Goal: Task Accomplishment & Management: Complete application form

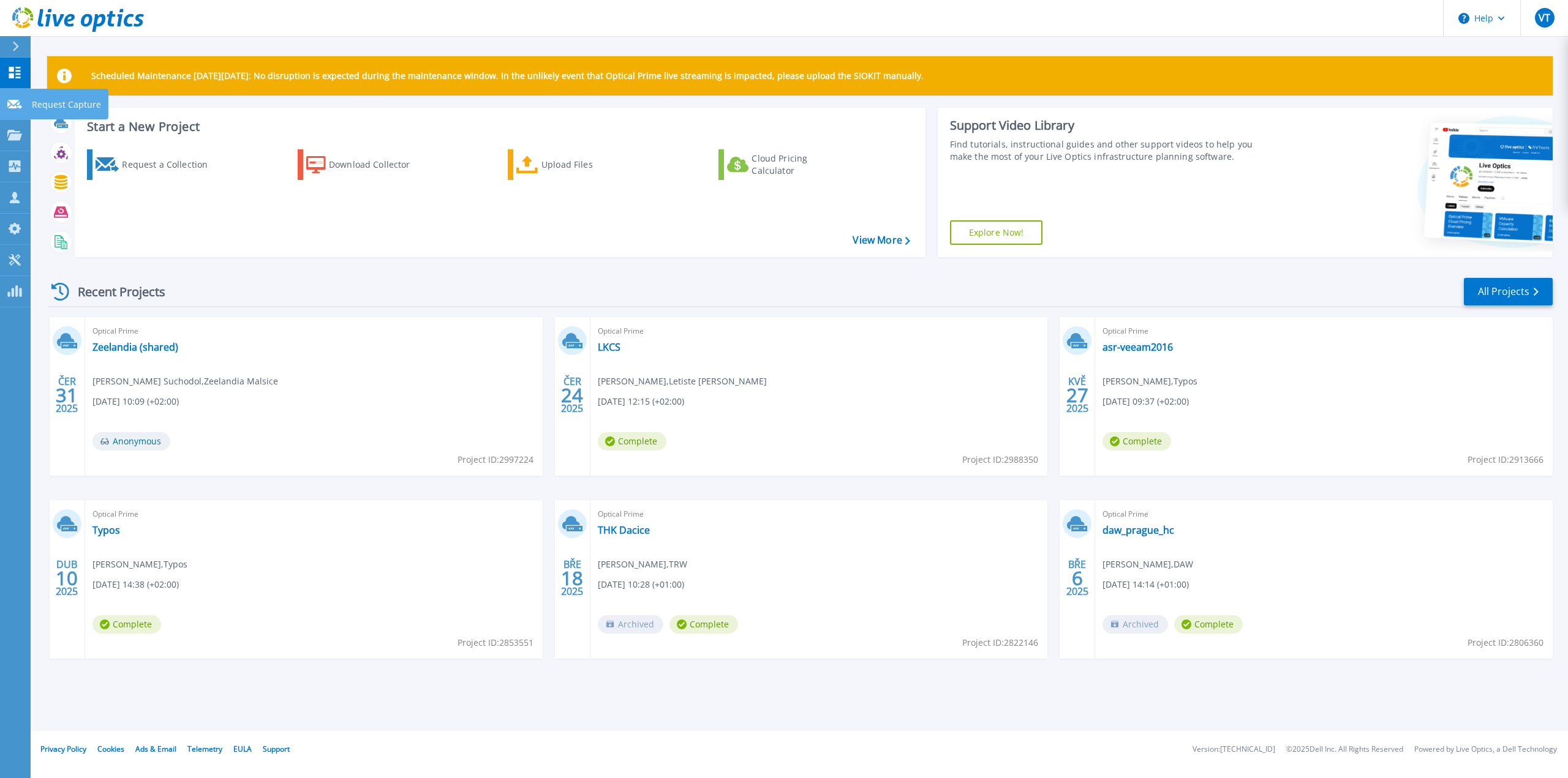
click at [9, 107] on icon at bounding box center [14, 104] width 15 height 9
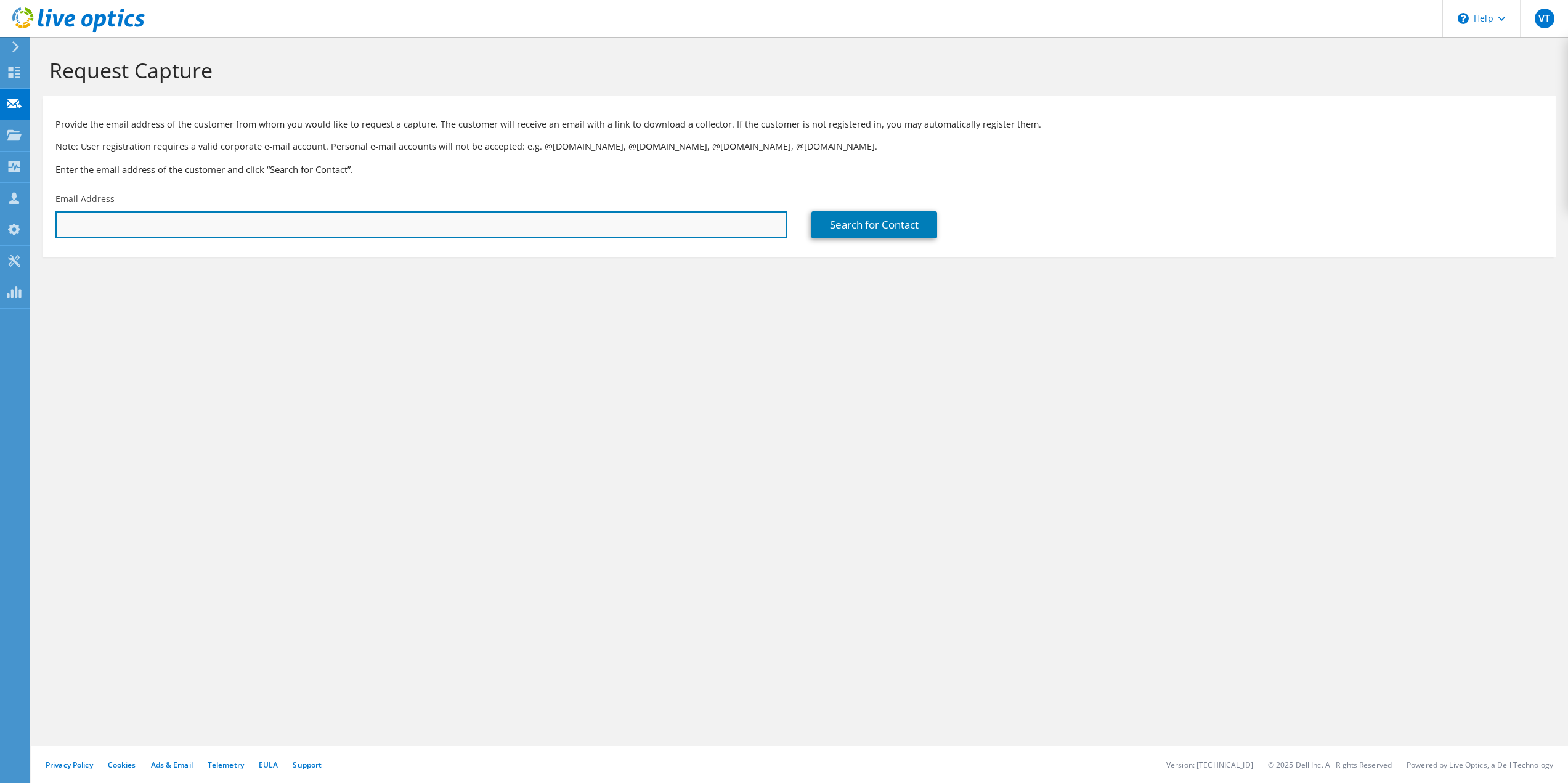
click at [159, 226] on input "text" at bounding box center [421, 225] width 731 height 27
paste input "Mgr. Radek Smrž;"
drag, startPoint x: 160, startPoint y: 224, endPoint x: 120, endPoint y: 226, distance: 40.0
click at [120, 226] on input "prestupek2@Mgr. Radek Smrž;" at bounding box center [421, 225] width 731 height 27
type input "[EMAIL_ADDRESS][DOMAIN_NAME]"
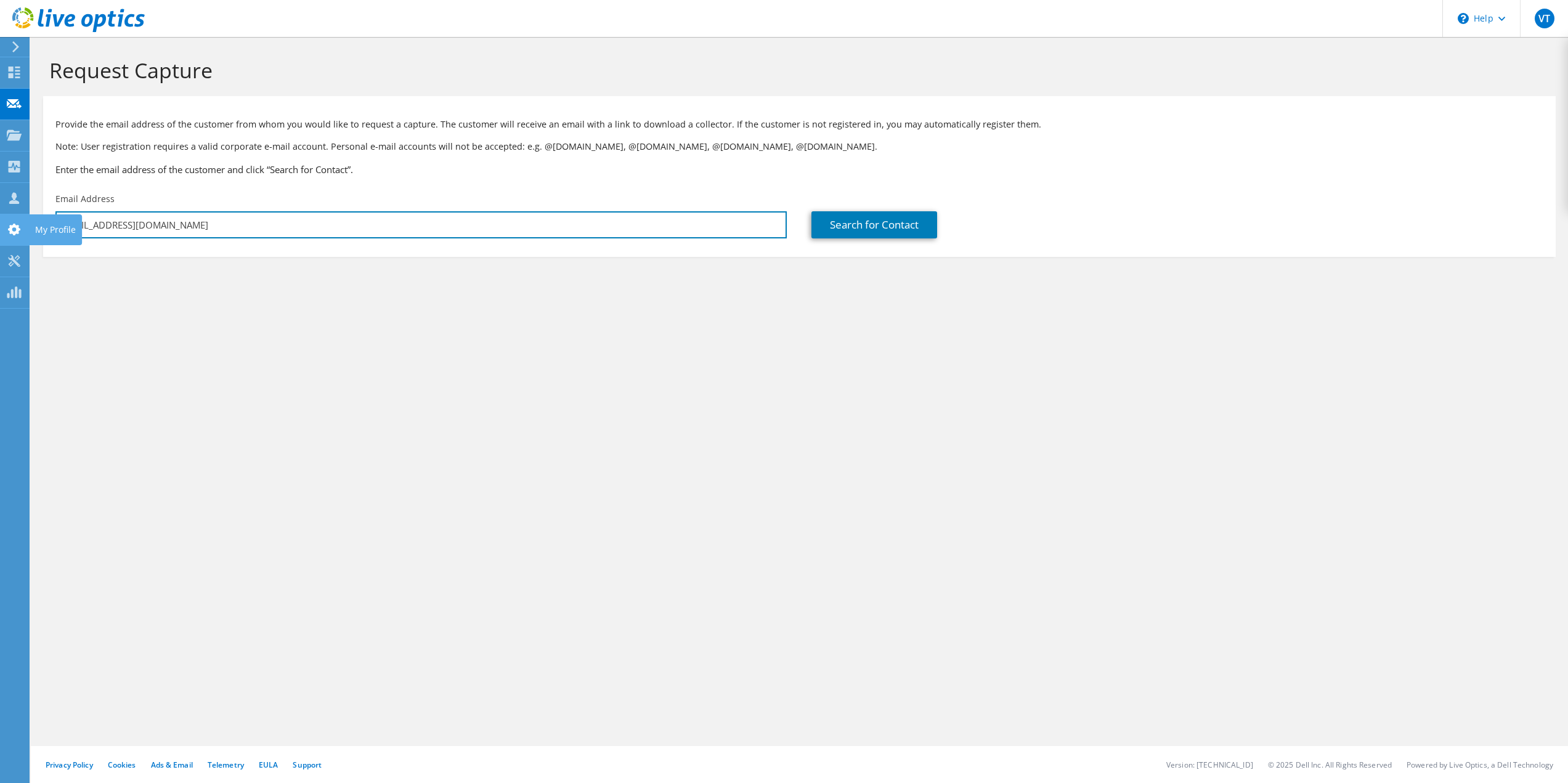
drag, startPoint x: 222, startPoint y: 222, endPoint x: 2, endPoint y: 219, distance: 220.0
click at [2, 219] on div "VT Channel Partner [PERSON_NAME] [PERSON_NAME][EMAIL_ADDRESS][PERSON_NAME][DOMA…" at bounding box center [784, 392] width 1568 height 783
click at [187, 224] on input "[EMAIL_ADDRESS][DOMAIN_NAME]" at bounding box center [421, 225] width 731 height 27
drag, startPoint x: 209, startPoint y: 226, endPoint x: 54, endPoint y: 226, distance: 155.0
click at [54, 226] on div "Email Address [EMAIL_ADDRESS][DOMAIN_NAME]" at bounding box center [421, 216] width 756 height 58
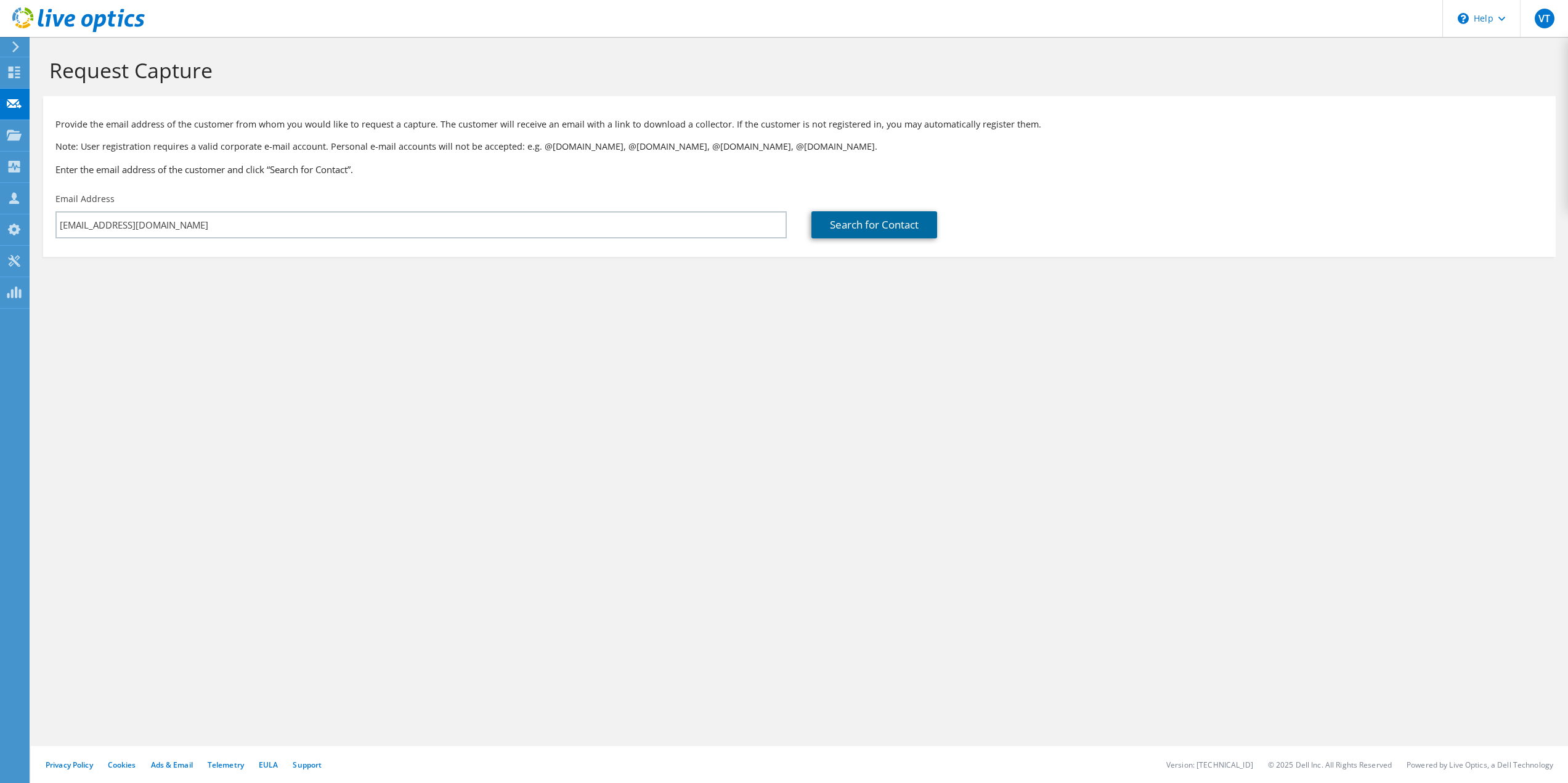
click at [843, 219] on link "Search for Contact" at bounding box center [874, 225] width 126 height 27
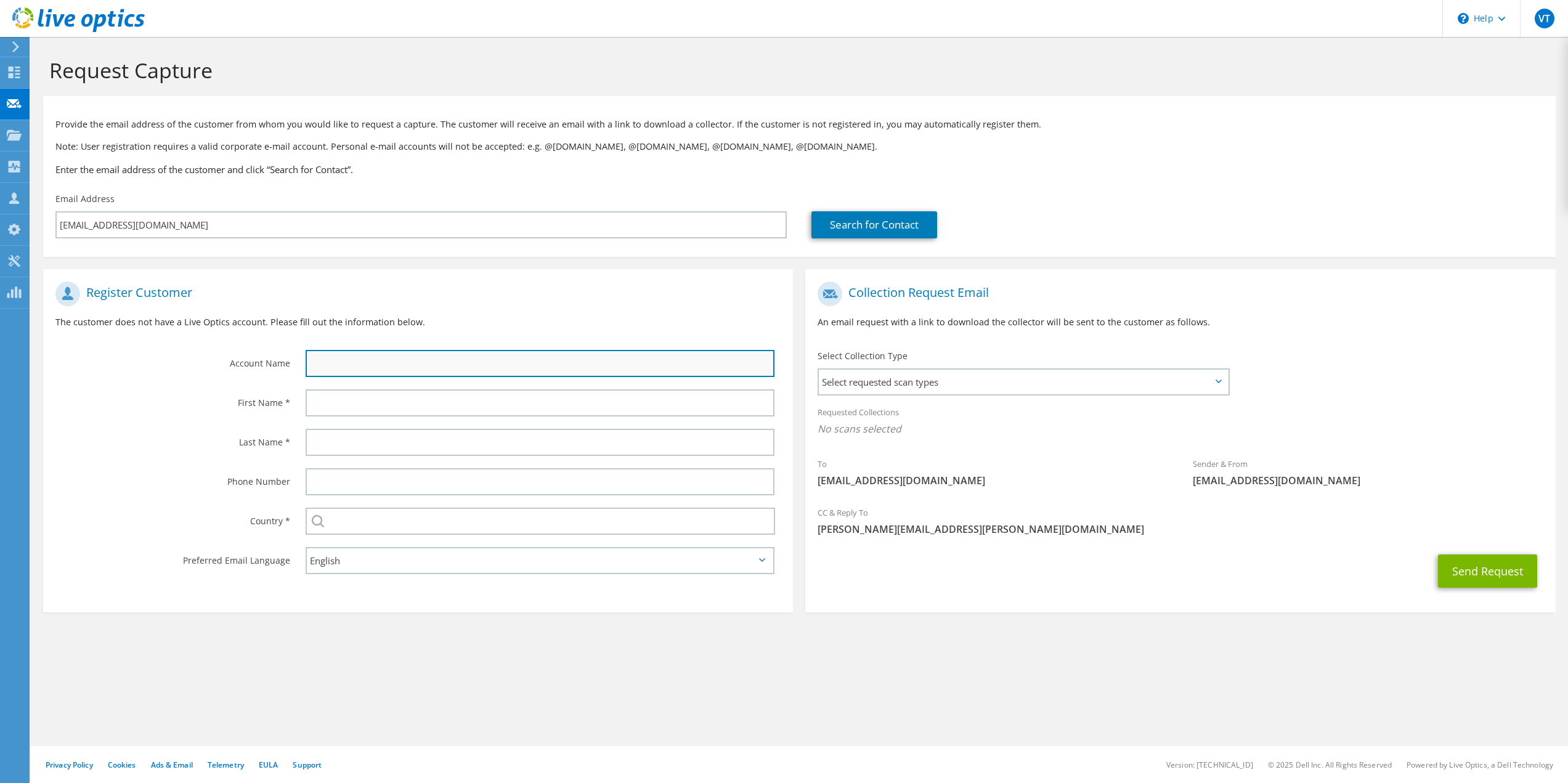
click at [427, 368] on input "text" at bounding box center [540, 363] width 470 height 27
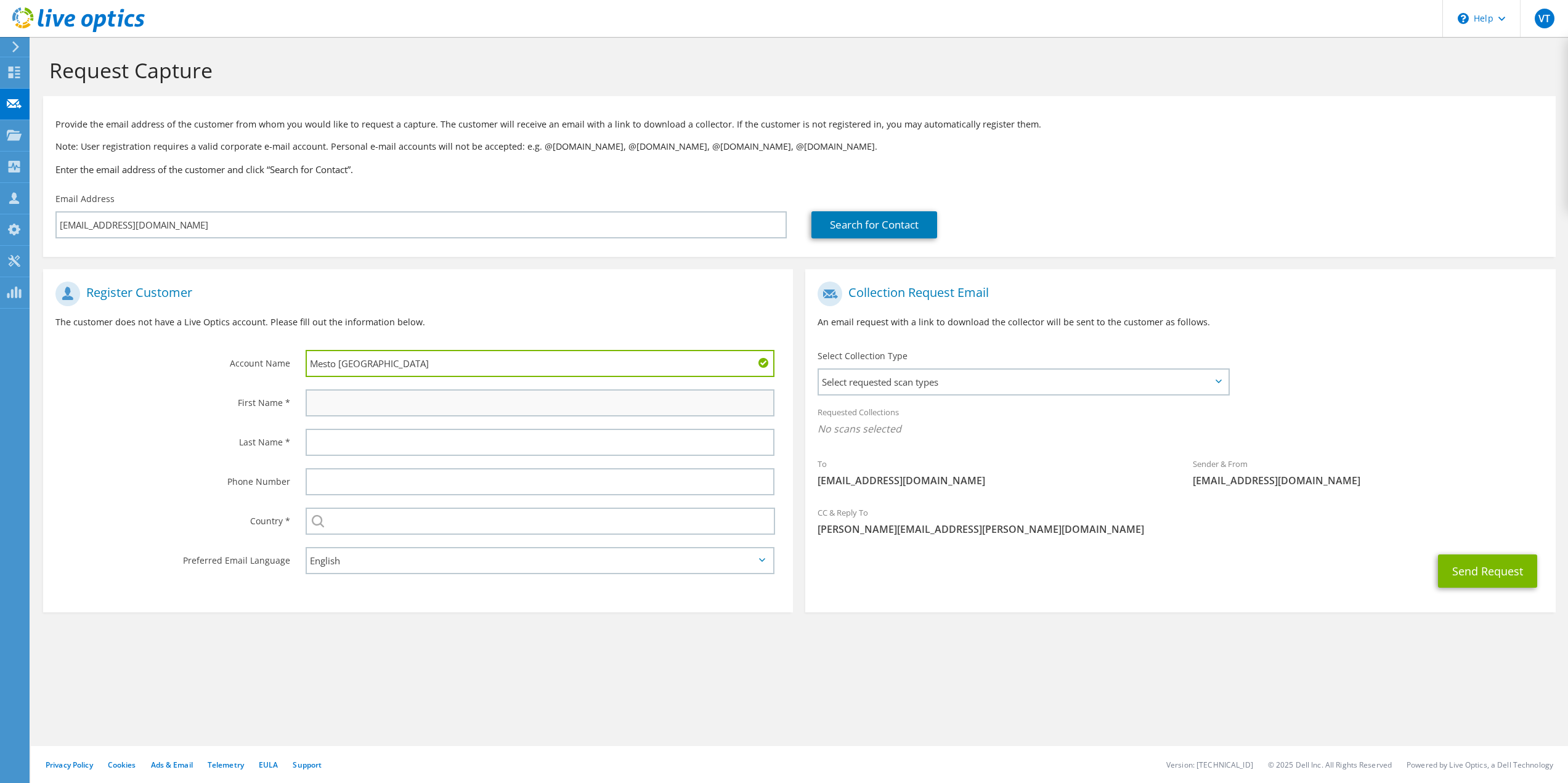
type input "Mesto Horovice"
click at [365, 406] on input "text" at bounding box center [540, 403] width 470 height 27
type input "Radek"
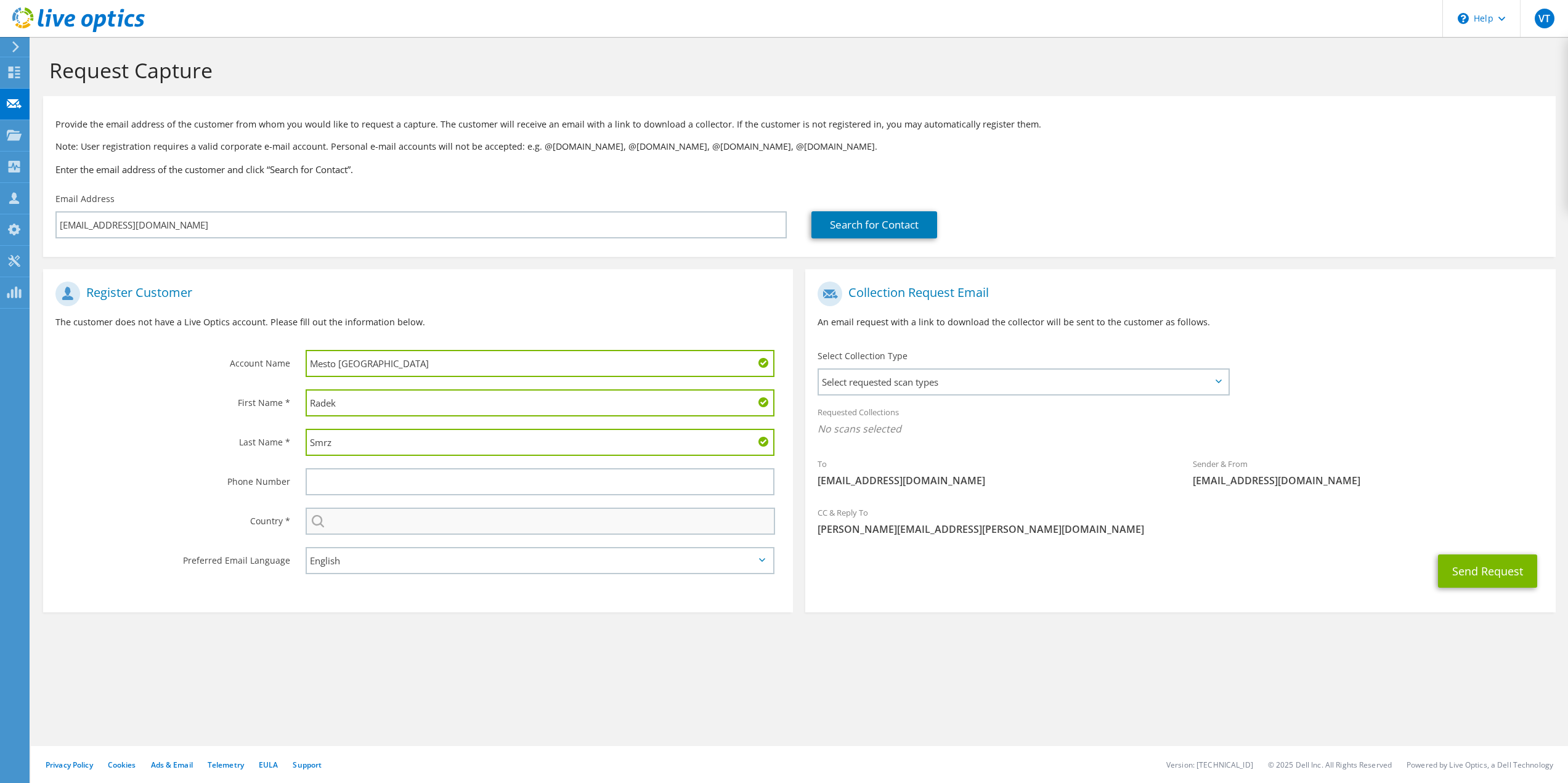
type input "Smrz"
click at [379, 523] on input "text" at bounding box center [540, 521] width 470 height 27
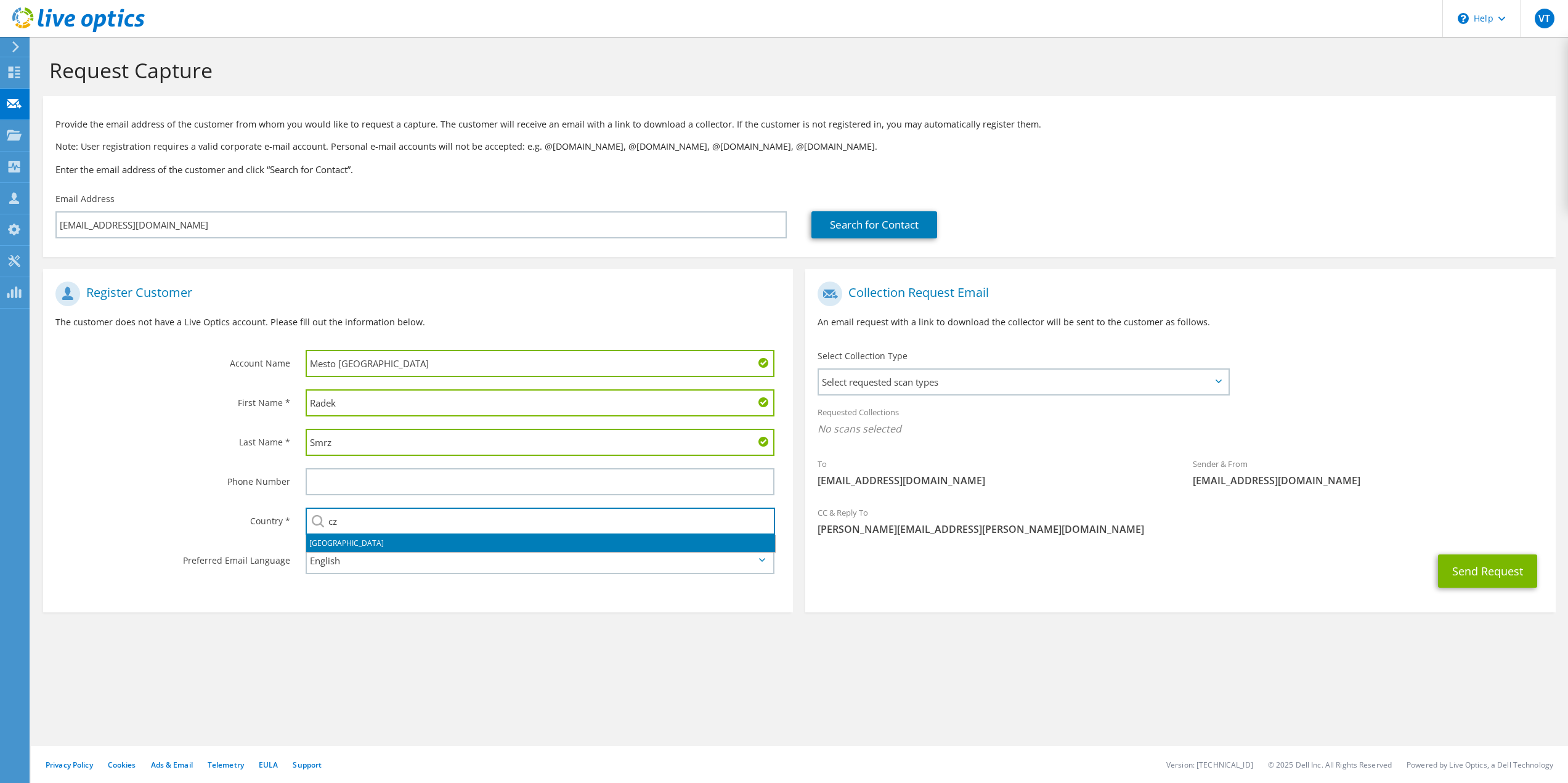
click at [375, 544] on li "[GEOGRAPHIC_DATA]" at bounding box center [540, 543] width 469 height 17
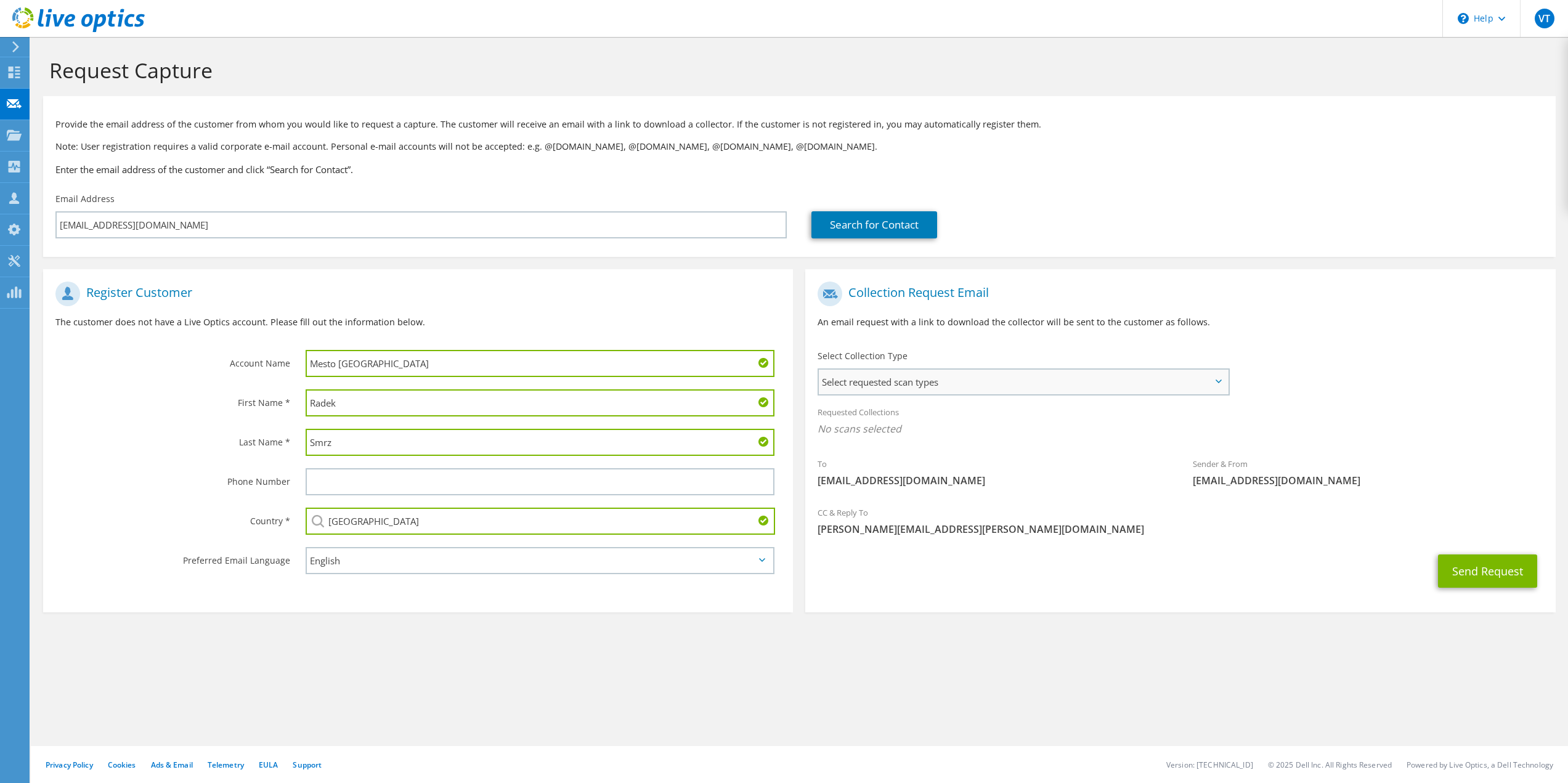
type input "[GEOGRAPHIC_DATA]"
click at [990, 380] on span "Select requested scan types" at bounding box center [1023, 382] width 408 height 25
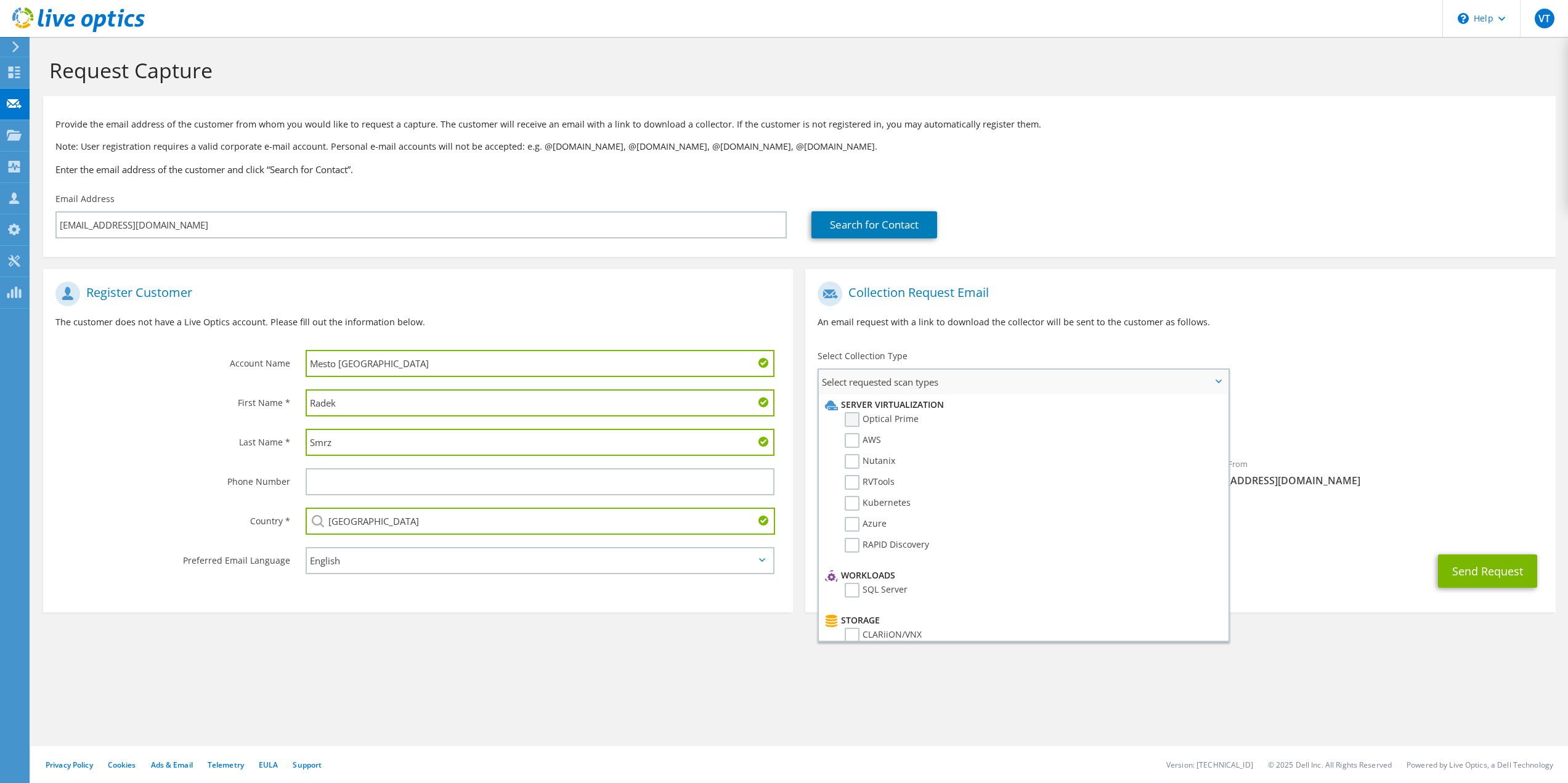
click at [890, 415] on label "Optical Prime" at bounding box center [882, 419] width 74 height 15
click at [0, 0] on input "Optical Prime" at bounding box center [0, 0] width 0 height 0
click at [1345, 551] on div "CC & Reply To vladimir.toser@autocont.cz" at bounding box center [1180, 528] width 750 height 49
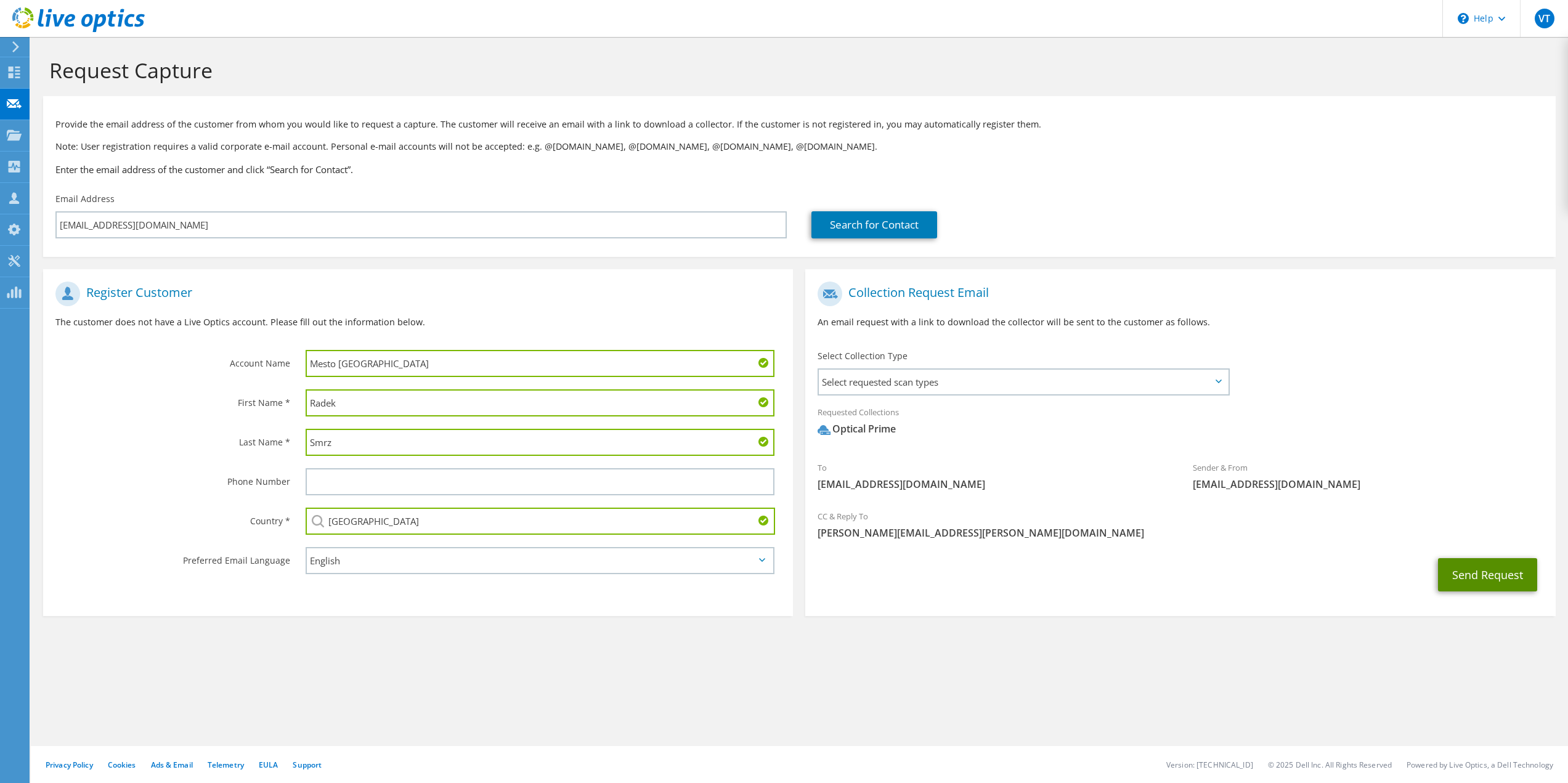
click at [1469, 571] on button "Send Request" at bounding box center [1488, 574] width 99 height 33
